Goal: Task Accomplishment & Management: Use online tool/utility

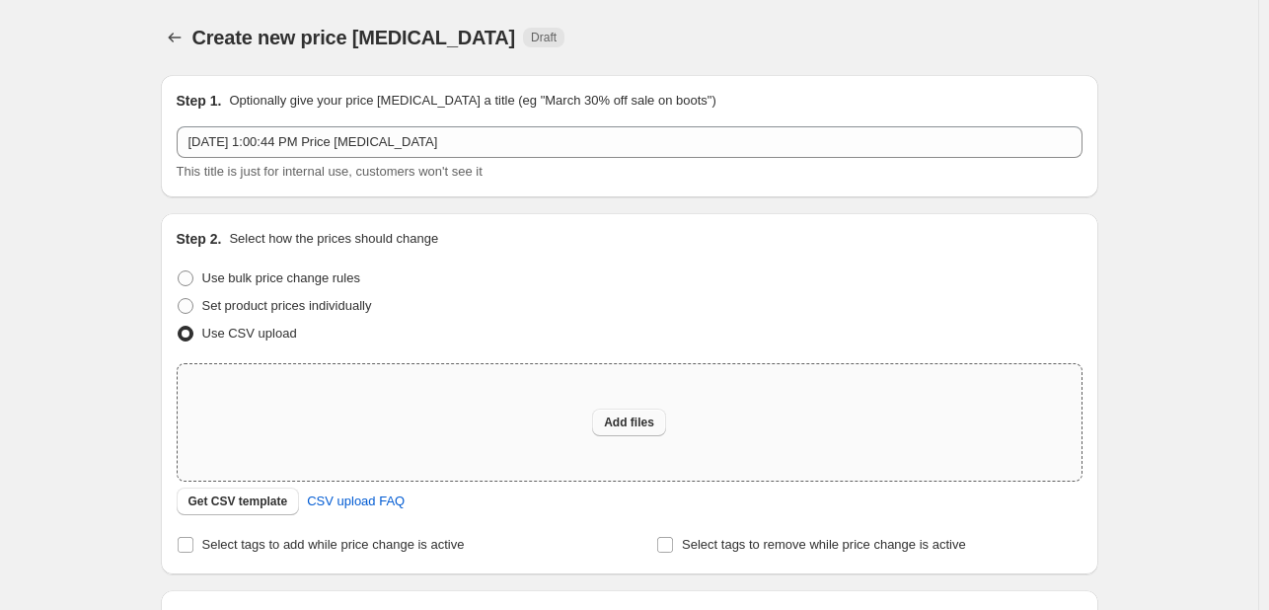
click at [623, 433] on button "Add files" at bounding box center [629, 422] width 74 height 28
type input "C:\fakepath\Marketplace Items sheet for Gaurav - [DATE] - As discussed with Adi…"
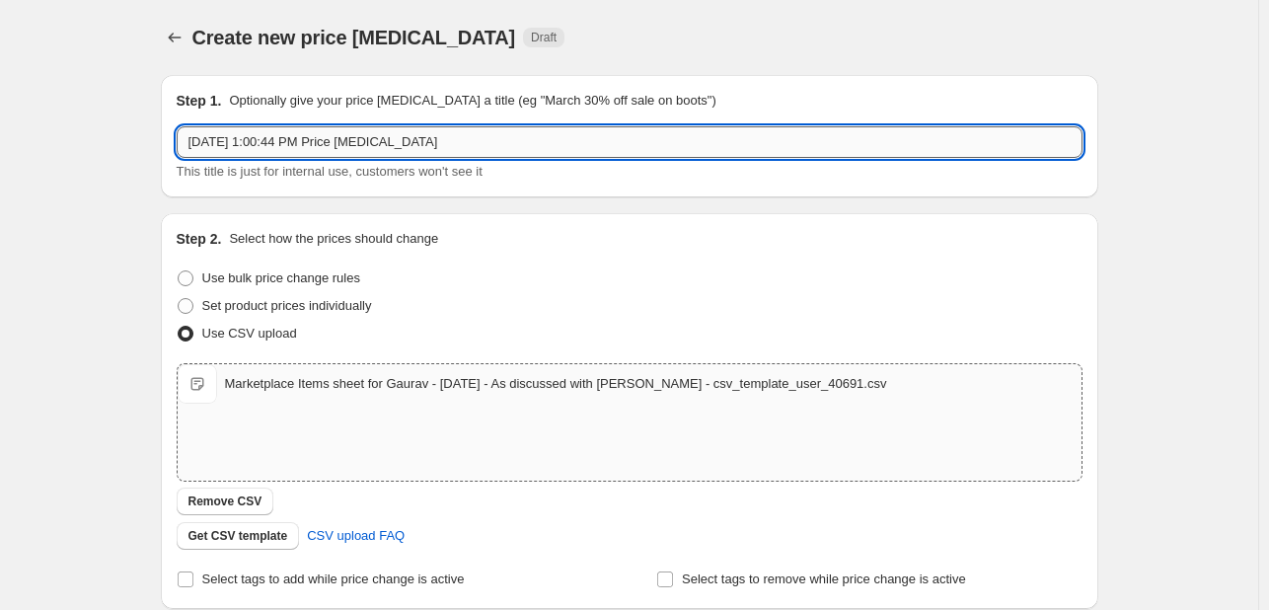
click at [335, 145] on input "[DATE] 1:00:44 PM Price [MEDICAL_DATA]" at bounding box center [630, 142] width 906 height 32
paste input "Marketplace Items sheet for Gaurav - [DATE] - As discussed with [PERSON_NAME]"
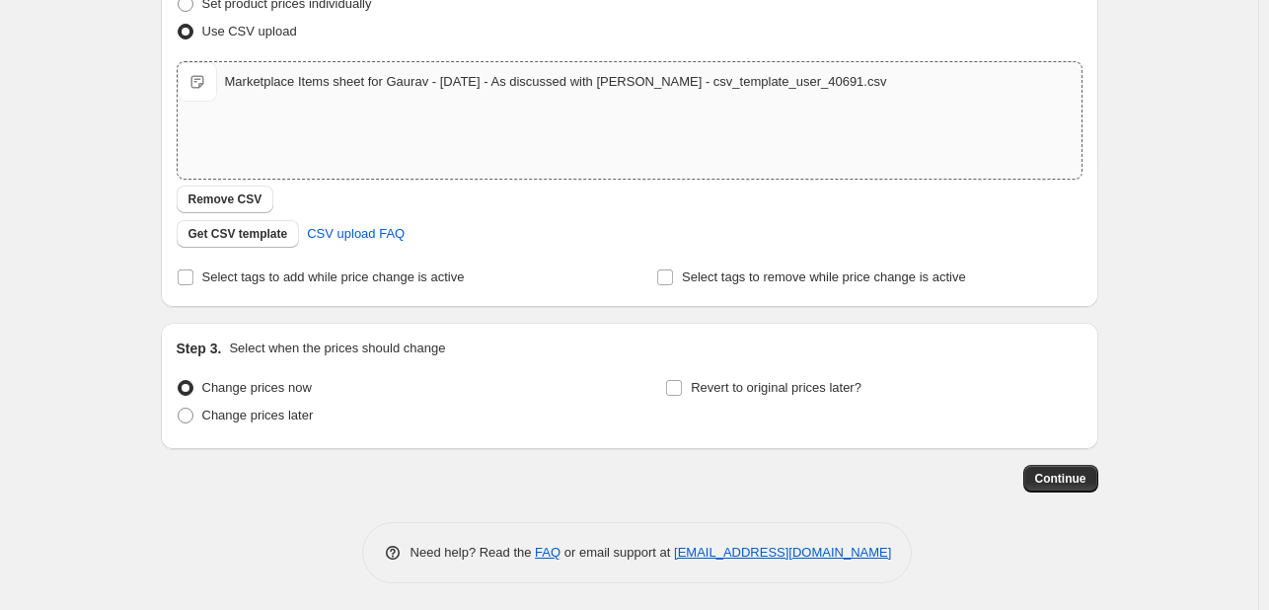
scroll to position [304, 0]
type input "Marketplace Items sheet for Gaurav - [DATE] - As discussed with [PERSON_NAME]"
click at [705, 389] on span "Revert to original prices later?" at bounding box center [776, 385] width 171 height 15
click at [682, 389] on input "Revert to original prices later?" at bounding box center [674, 386] width 16 height 16
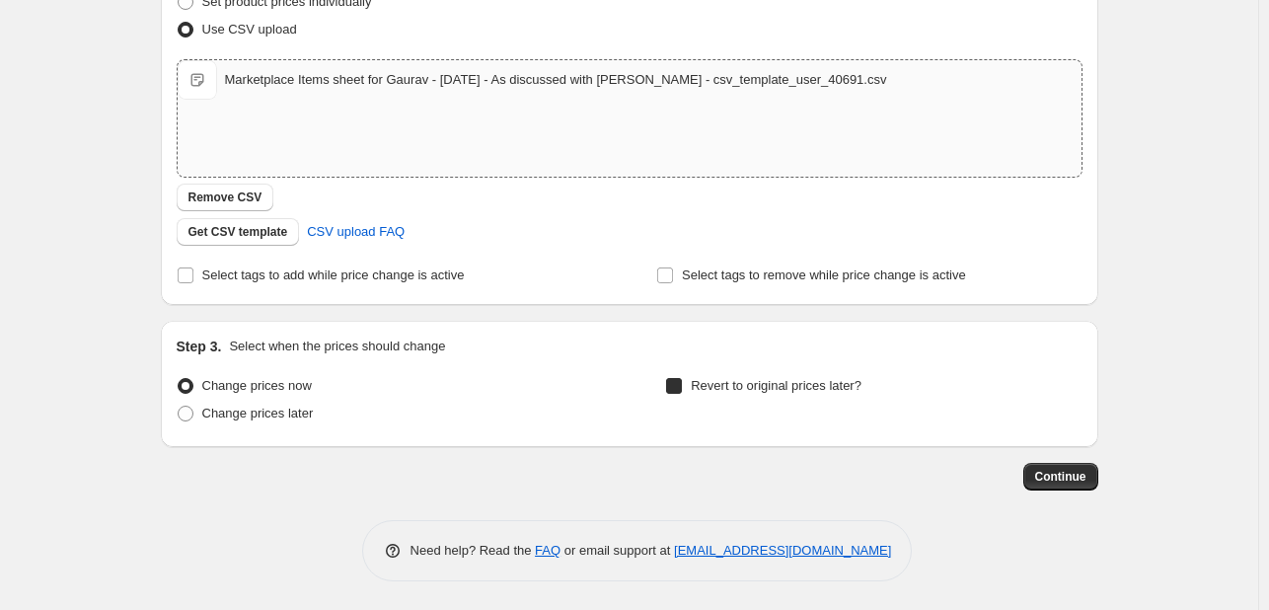
checkbox input "true"
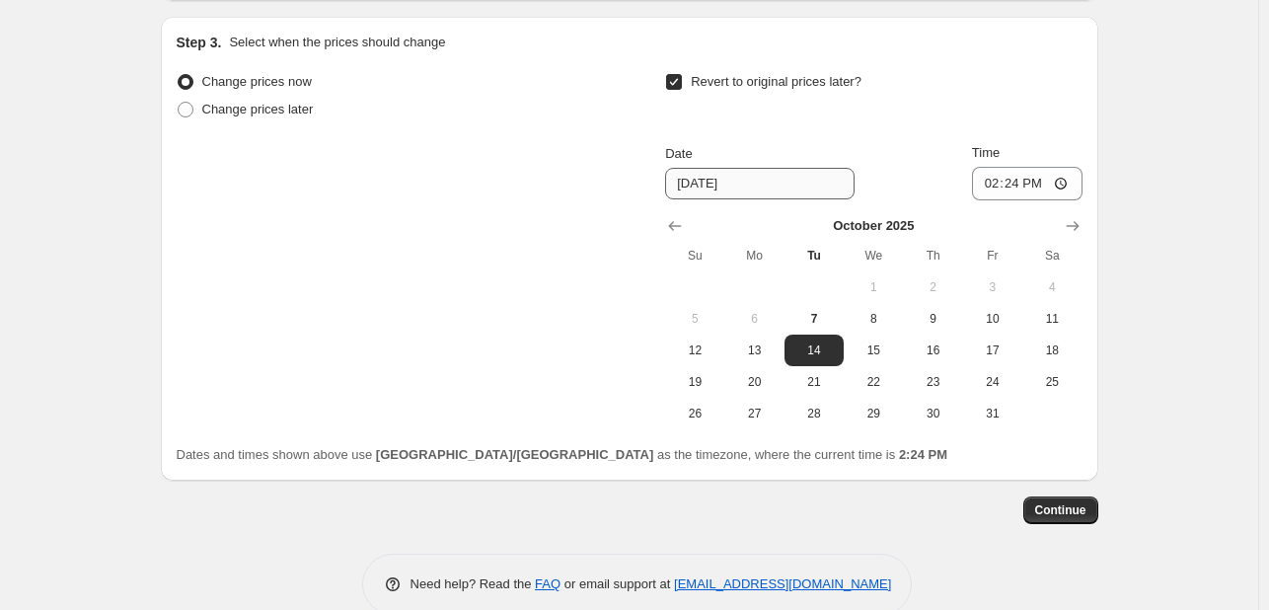
scroll to position [642, 0]
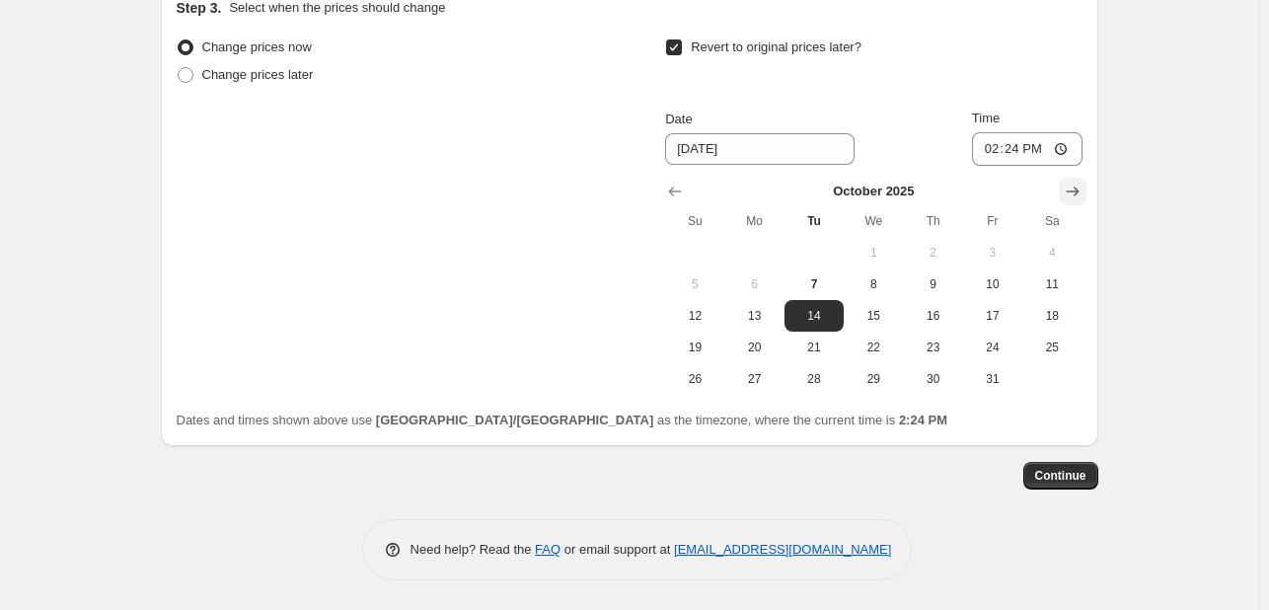
click at [1081, 198] on icon "Show next month, November 2025" at bounding box center [1072, 192] width 20 height 20
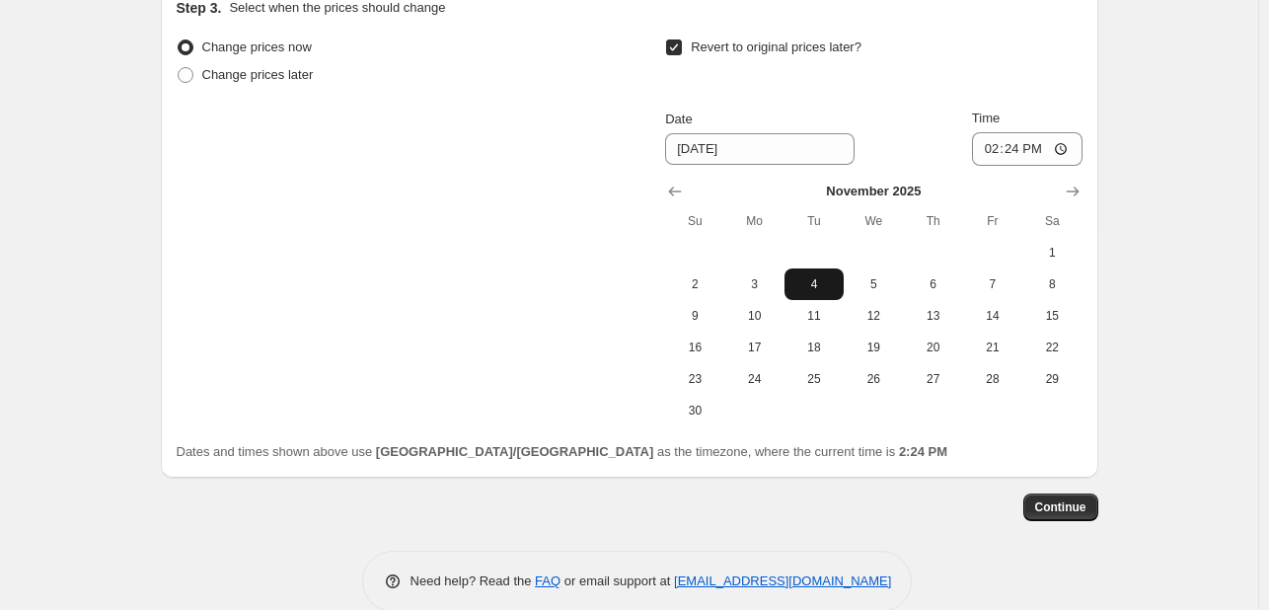
click at [807, 290] on span "4" at bounding box center [813, 284] width 43 height 16
type input "[DATE]"
click at [1073, 514] on button "Continue" at bounding box center [1060, 507] width 75 height 28
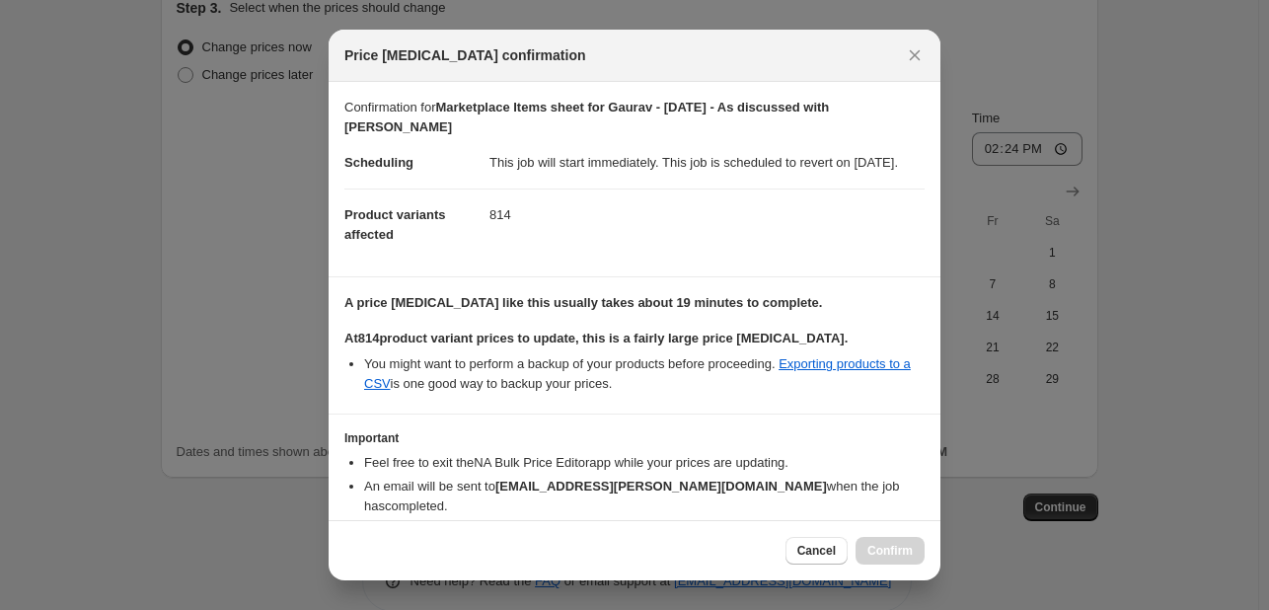
scroll to position [99, 0]
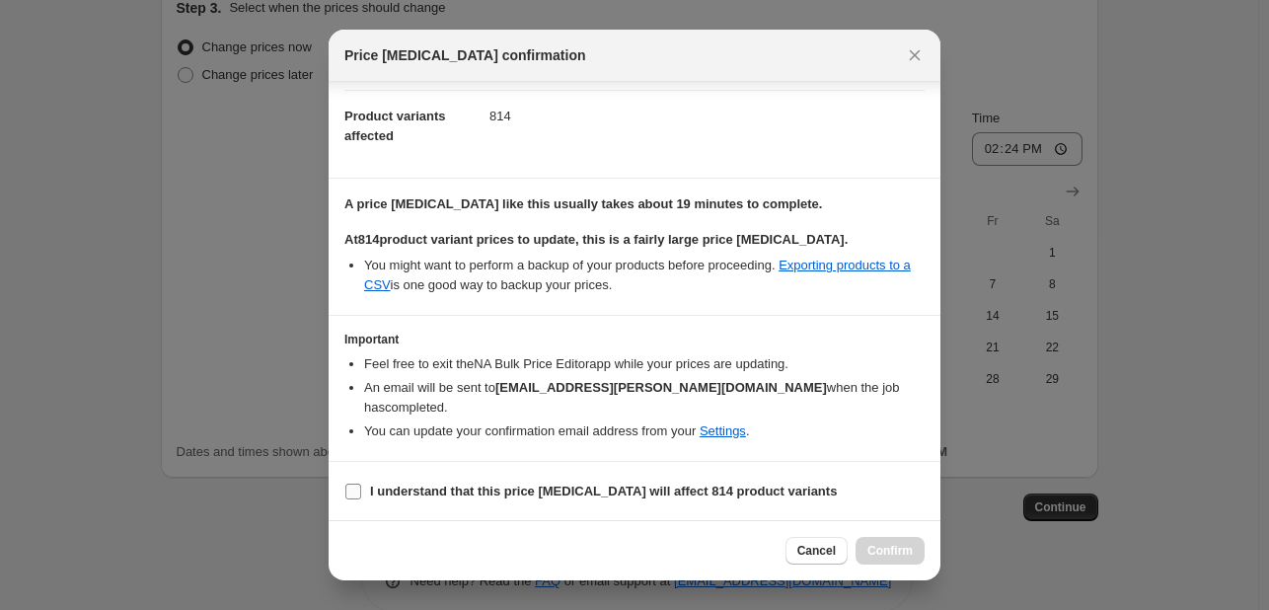
click at [354, 490] on input "I understand that this price [MEDICAL_DATA] will affect 814 product variants" at bounding box center [353, 491] width 16 height 16
checkbox input "true"
click at [885, 549] on span "Confirm" at bounding box center [889, 551] width 45 height 16
